Goal: Task Accomplishment & Management: Manage account settings

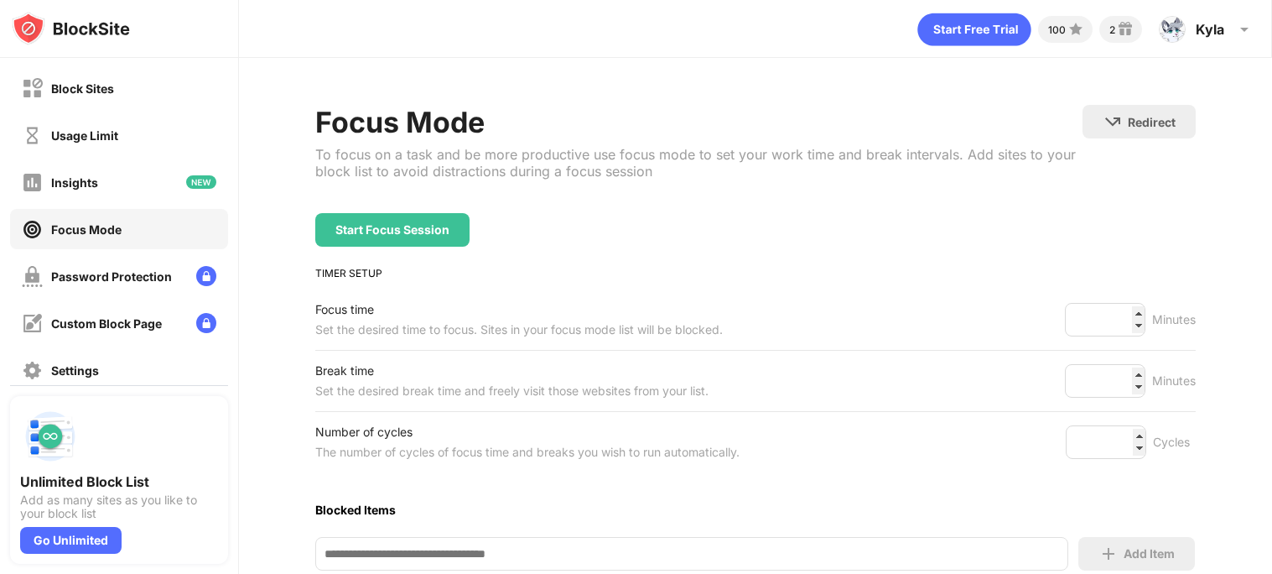
click at [96, 79] on div "Block Sites" at bounding box center [68, 88] width 92 height 21
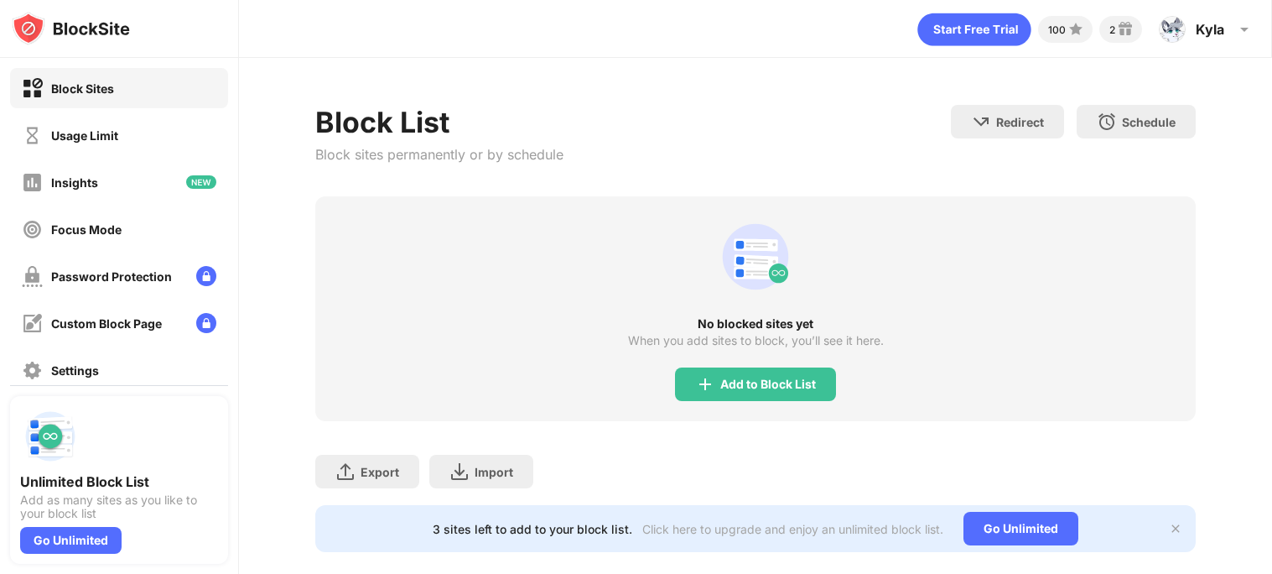
click at [707, 417] on div "No blocked sites yet When you add sites to block, you’ll see it here. Add to Bl…" at bounding box center [755, 308] width 881 height 225
click at [700, 381] on img at bounding box center [705, 384] width 20 height 20
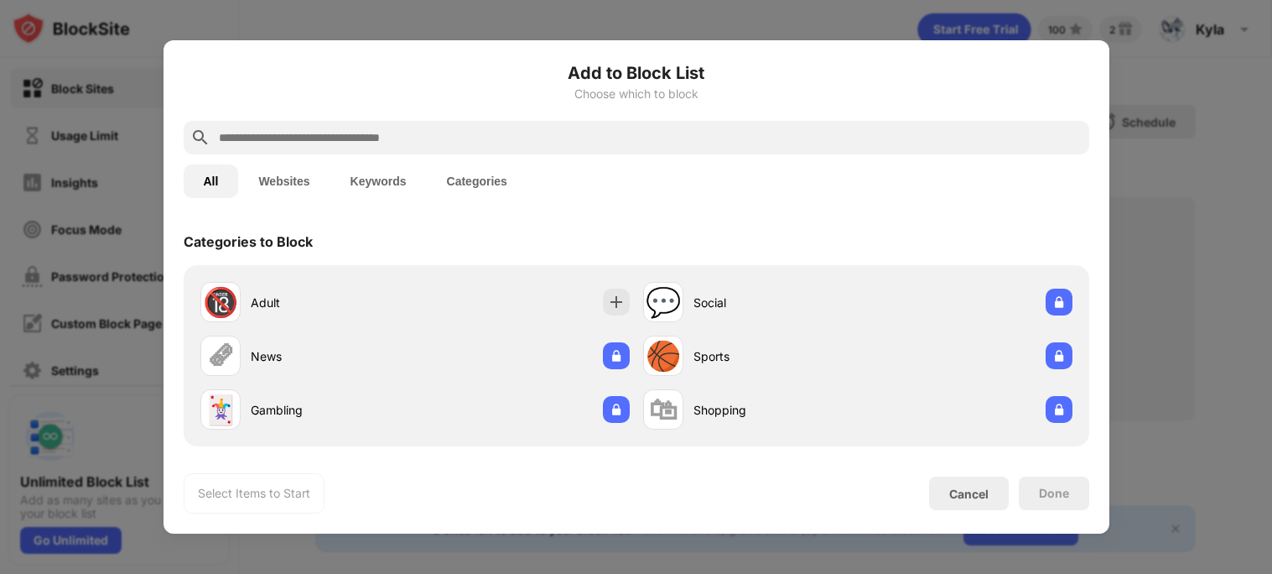
click at [533, 136] on input "text" at bounding box center [649, 137] width 865 height 20
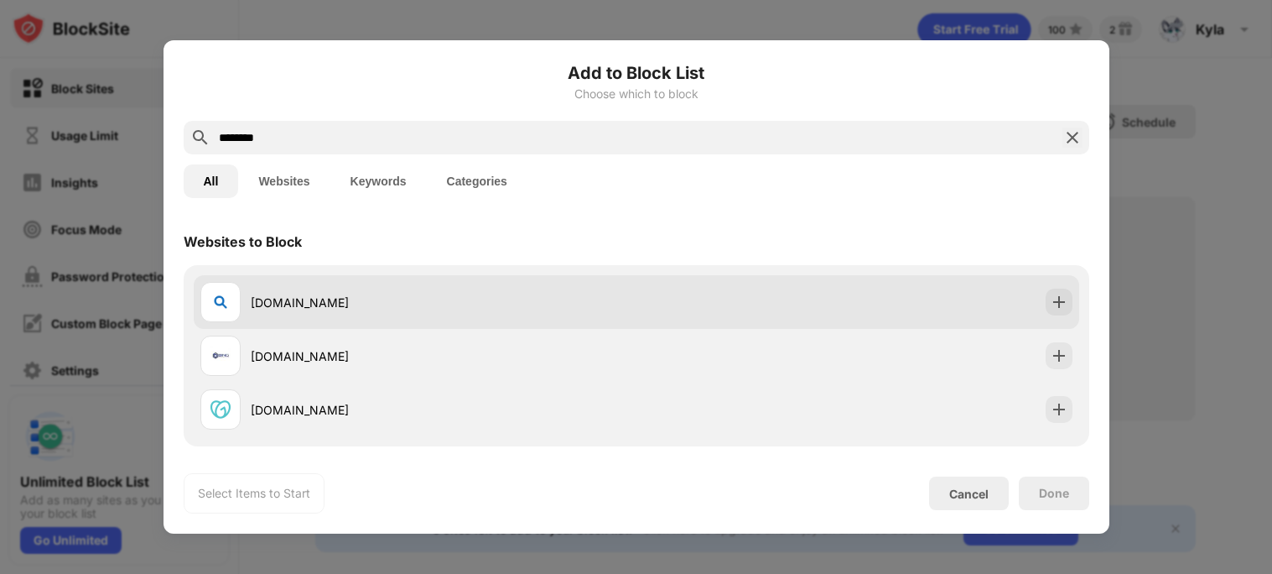
type input "********"
click at [460, 307] on div "[DOMAIN_NAME]" at bounding box center [444, 303] width 386 height 18
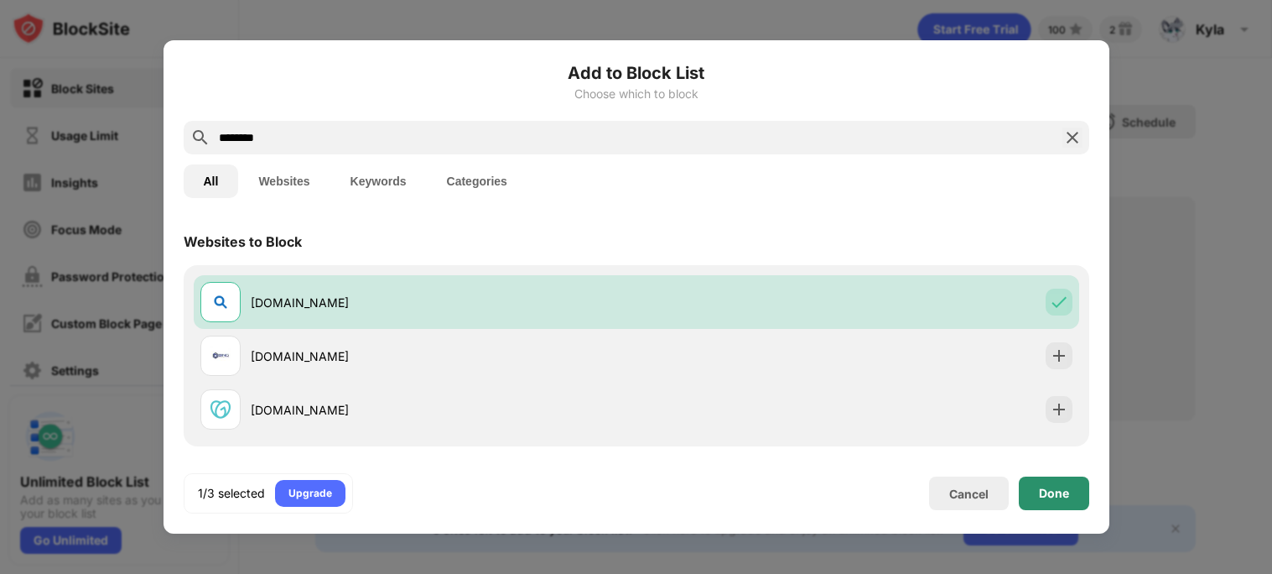
click at [1051, 489] on div "Done" at bounding box center [1054, 492] width 30 height 13
